Goal: Navigation & Orientation: Find specific page/section

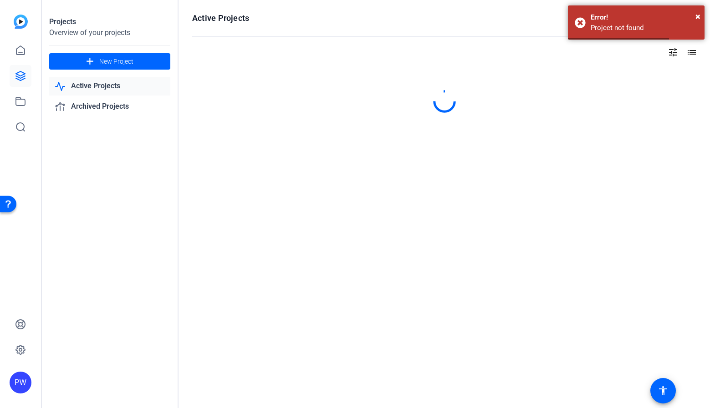
click at [92, 83] on link "Active Projects" at bounding box center [109, 86] width 121 height 19
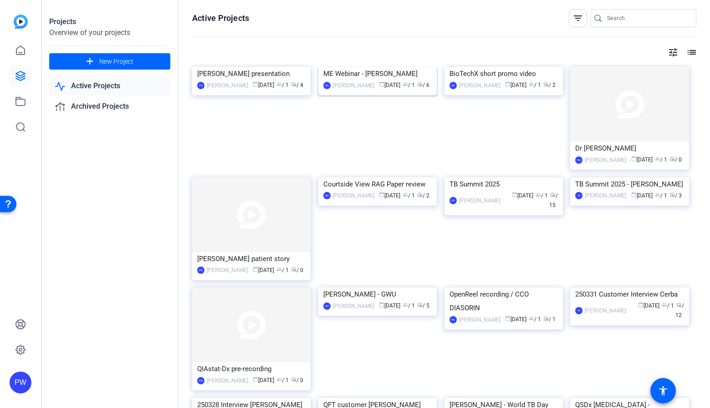
click at [368, 67] on img at bounding box center [377, 67] width 118 height 0
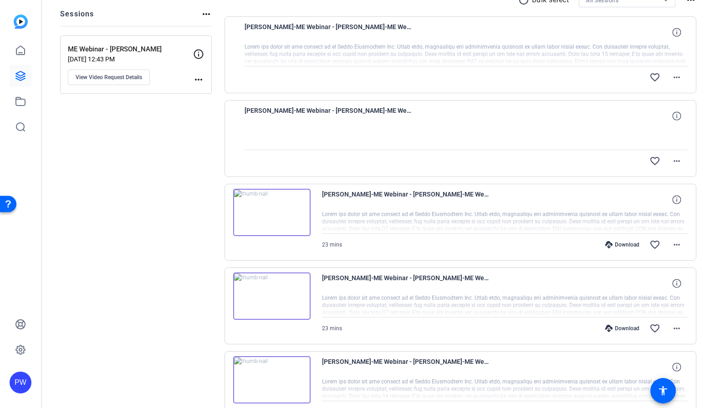
scroll to position [65, 0]
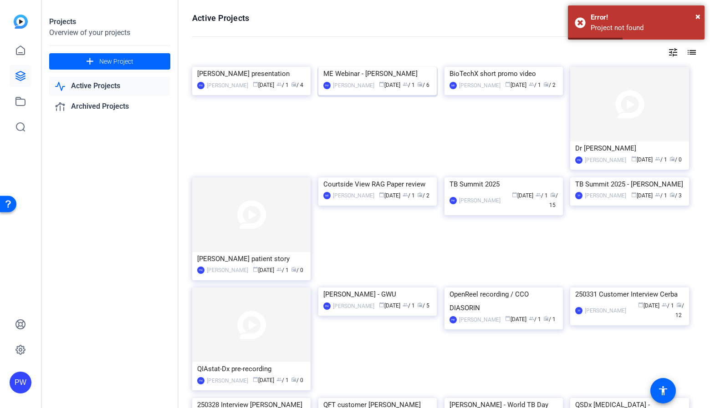
click at [362, 67] on img at bounding box center [377, 67] width 118 height 0
